Goal: Information Seeking & Learning: Learn about a topic

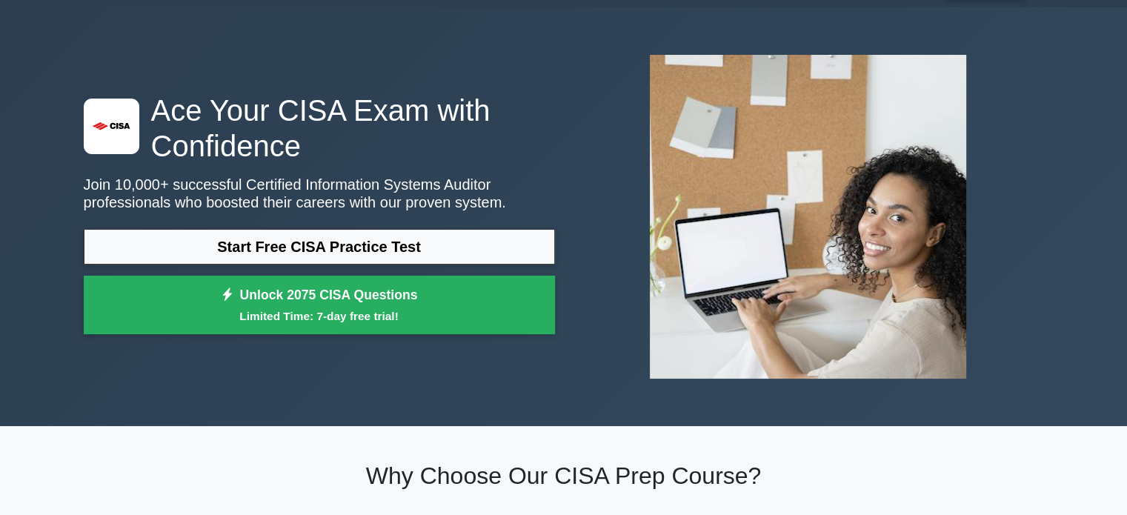
scroll to position [74, 0]
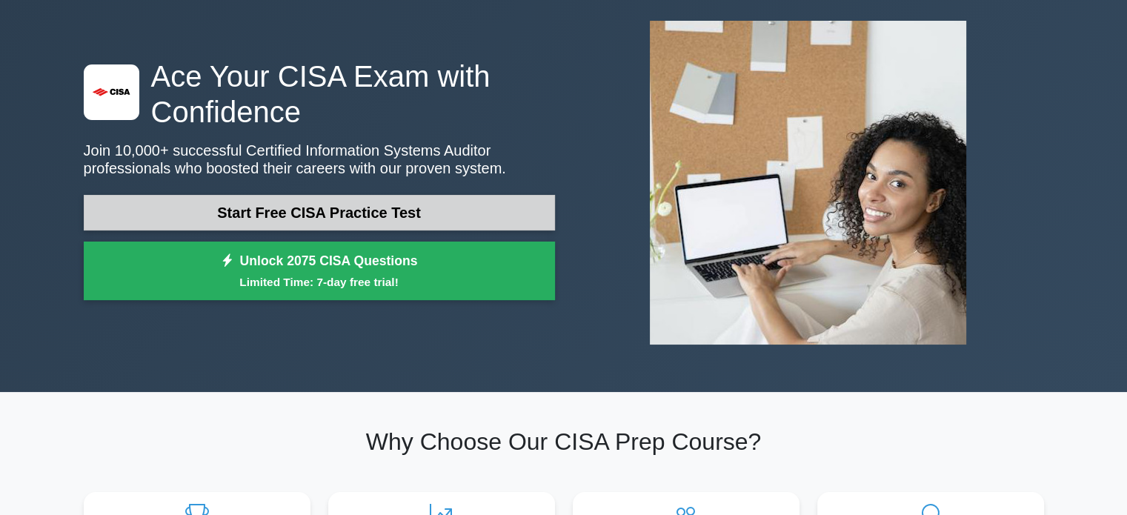
click at [331, 219] on link "Start Free CISA Practice Test" at bounding box center [319, 213] width 471 height 36
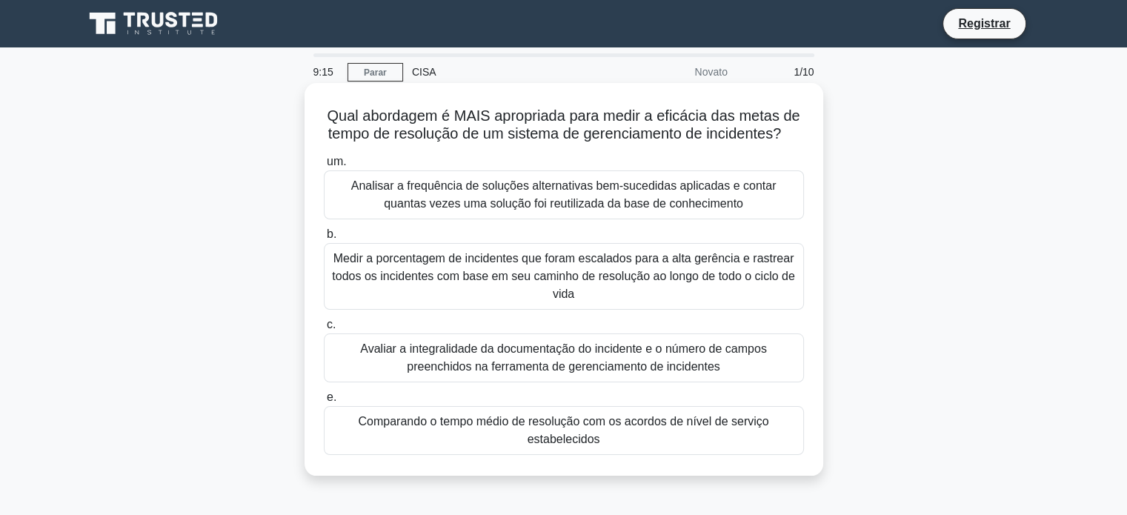
click at [328, 240] on font "b." at bounding box center [332, 234] width 10 height 13
click at [324, 239] on input "b. Medir a porcentagem de incidentes que foram escalados para a alta gerência e…" at bounding box center [324, 235] width 0 height 10
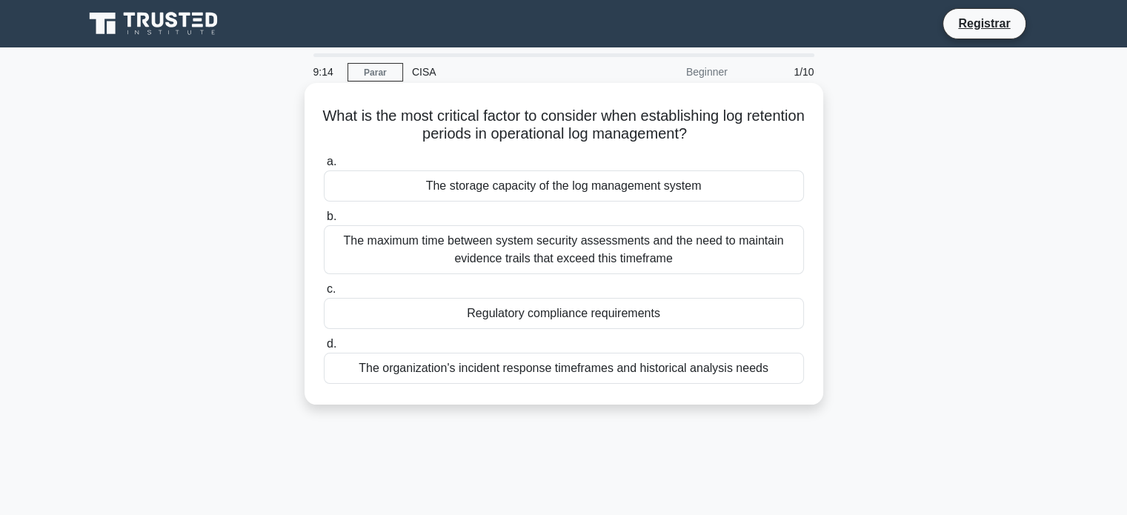
click at [385, 287] on label "c. Regulatory compliance requirements" at bounding box center [564, 304] width 480 height 49
click at [324, 287] on input "c. Regulatory compliance requirements" at bounding box center [324, 290] width 0 height 10
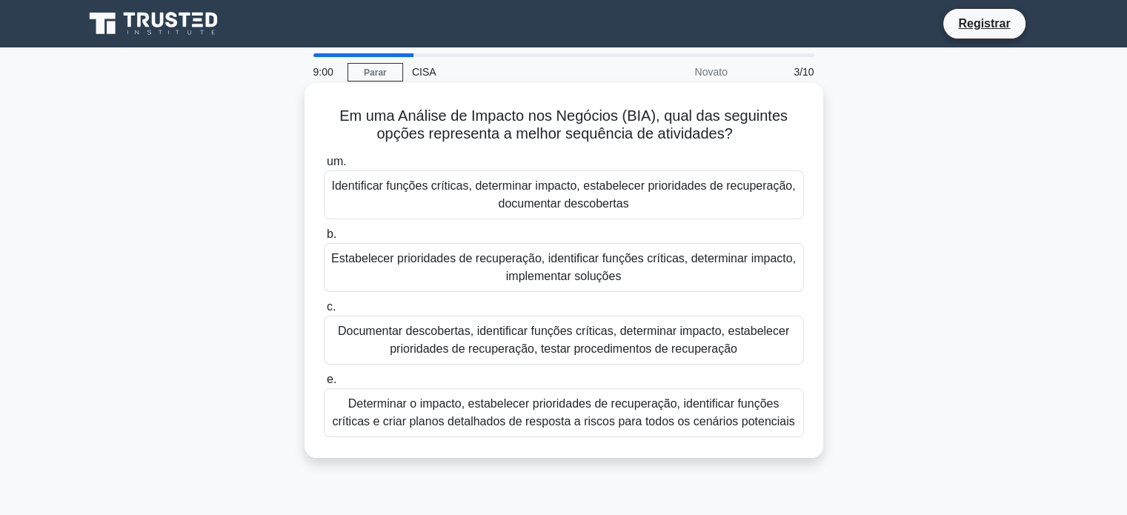
click at [534, 275] on font "Estabelecer prioridades de recuperação, identificar funções críticas, determina…" at bounding box center [563, 267] width 465 height 30
click at [324, 239] on input "b. Estabelecer prioridades de recuperação, identificar funções críticas, determ…" at bounding box center [324, 235] width 0 height 10
